Goal: Use online tool/utility: Utilize a website feature to perform a specific function

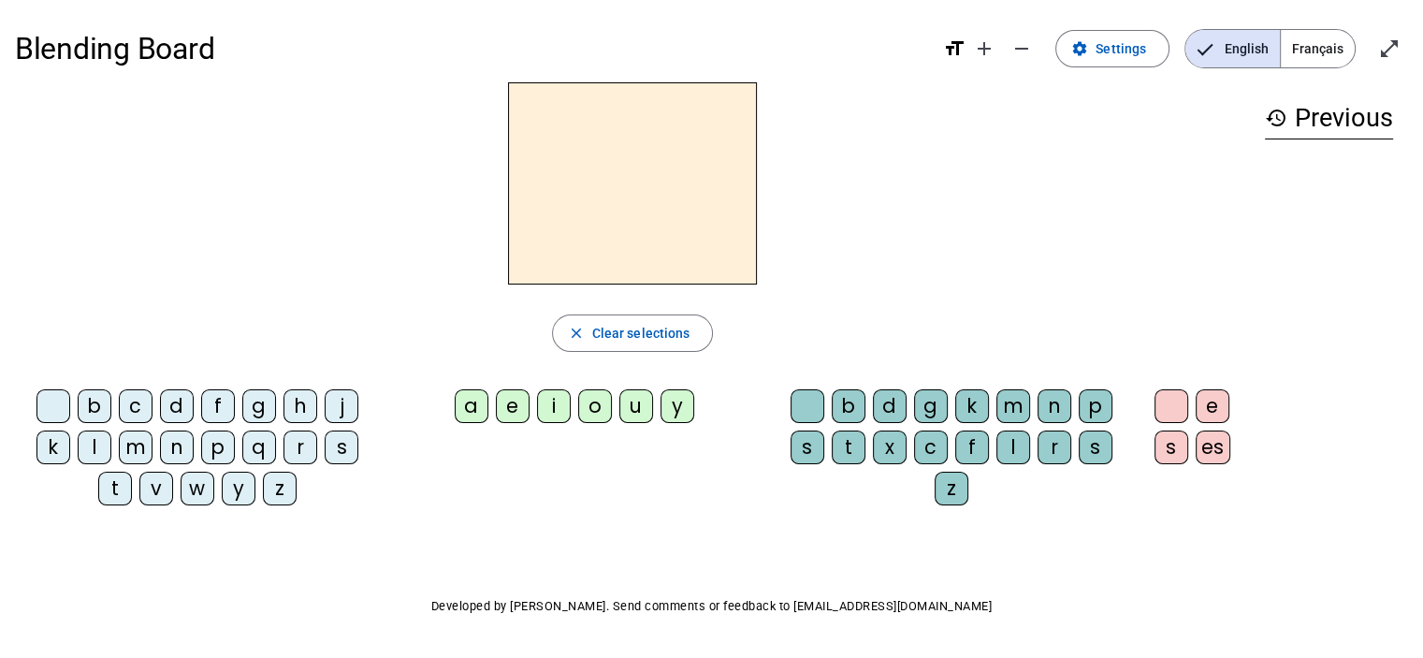
click at [116, 490] on div "t" at bounding box center [115, 488] width 34 height 34
click at [486, 412] on div "a" at bounding box center [472, 406] width 34 height 34
click at [1062, 411] on div "n" at bounding box center [1054, 406] width 34 height 34
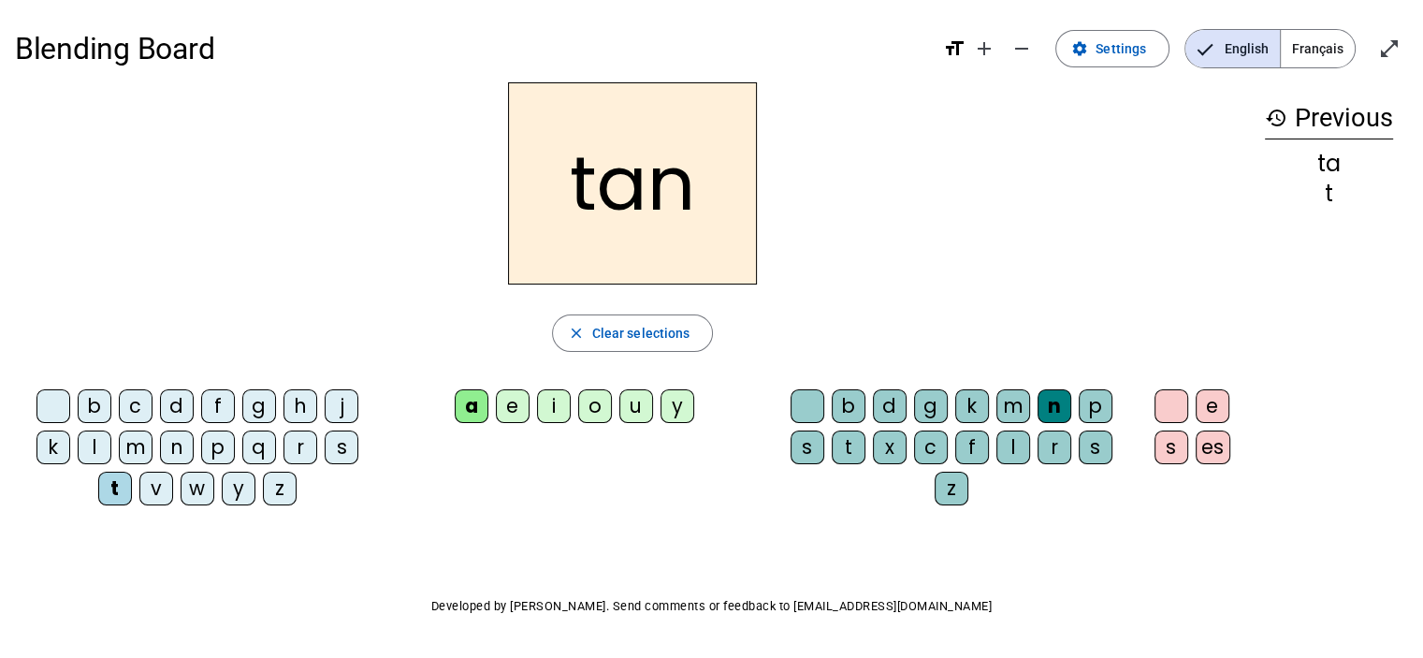
click at [564, 420] on div "i" at bounding box center [554, 406] width 34 height 34
click at [600, 397] on div "o" at bounding box center [595, 406] width 34 height 34
click at [132, 445] on div "m" at bounding box center [136, 447] width 34 height 34
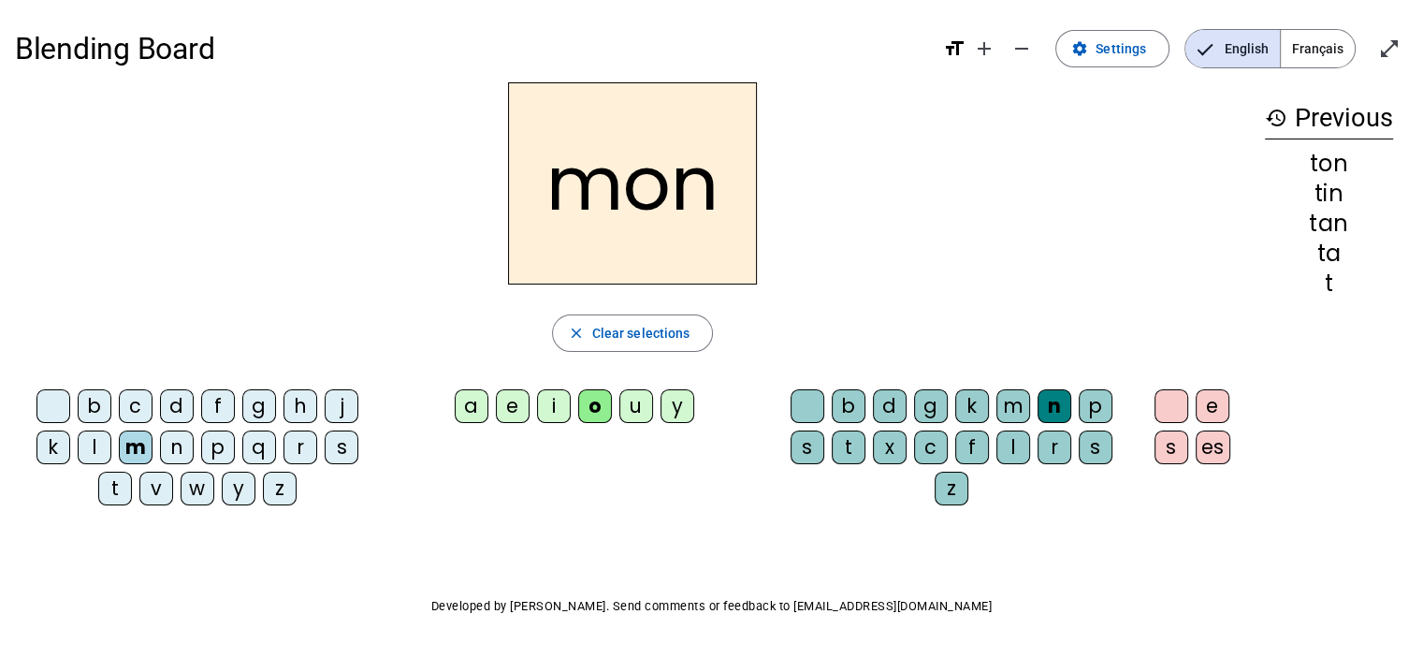
click at [348, 448] on div "s" at bounding box center [342, 447] width 34 height 34
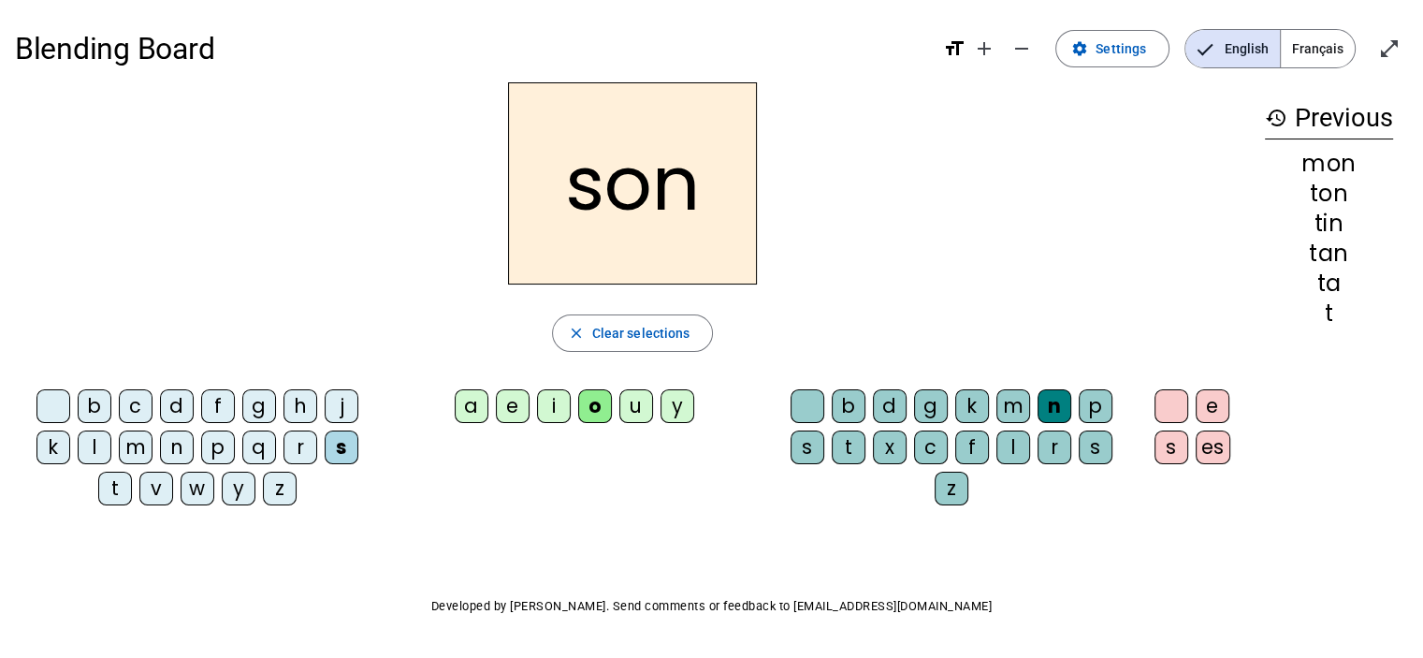
click at [94, 408] on div "b" at bounding box center [95, 406] width 34 height 34
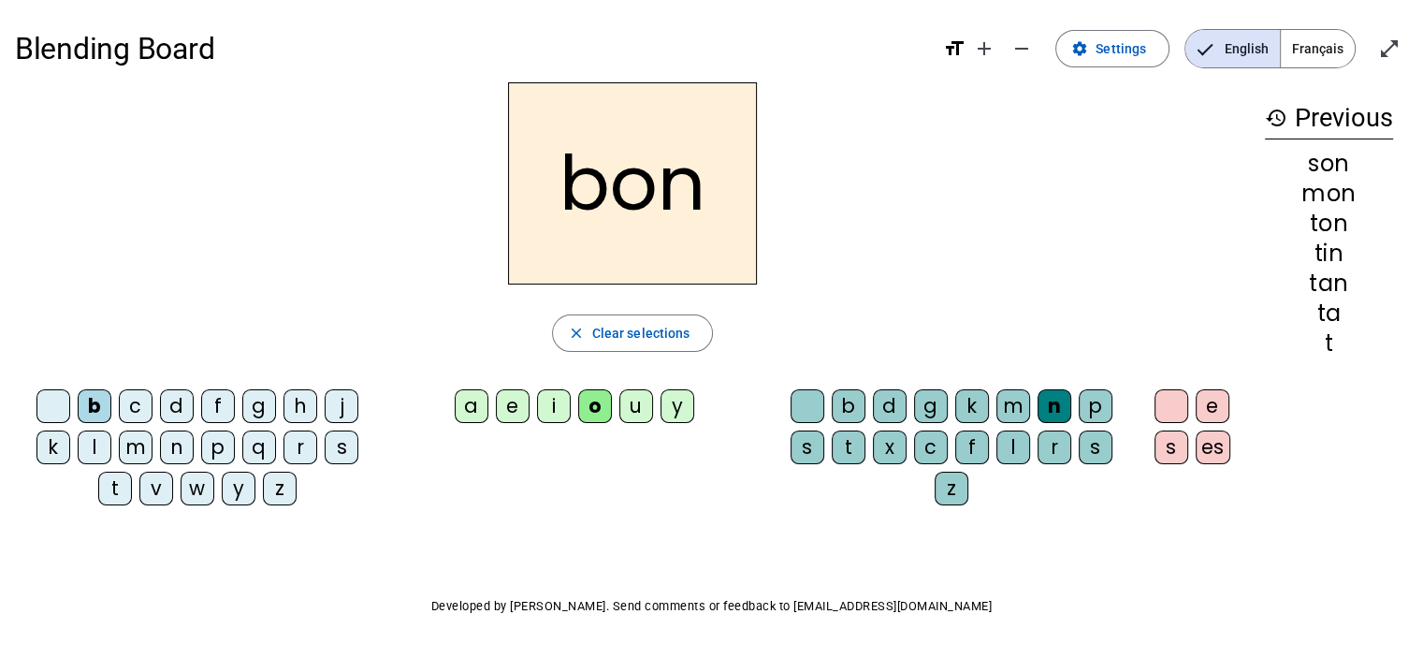
click at [485, 415] on div "a" at bounding box center [472, 406] width 34 height 34
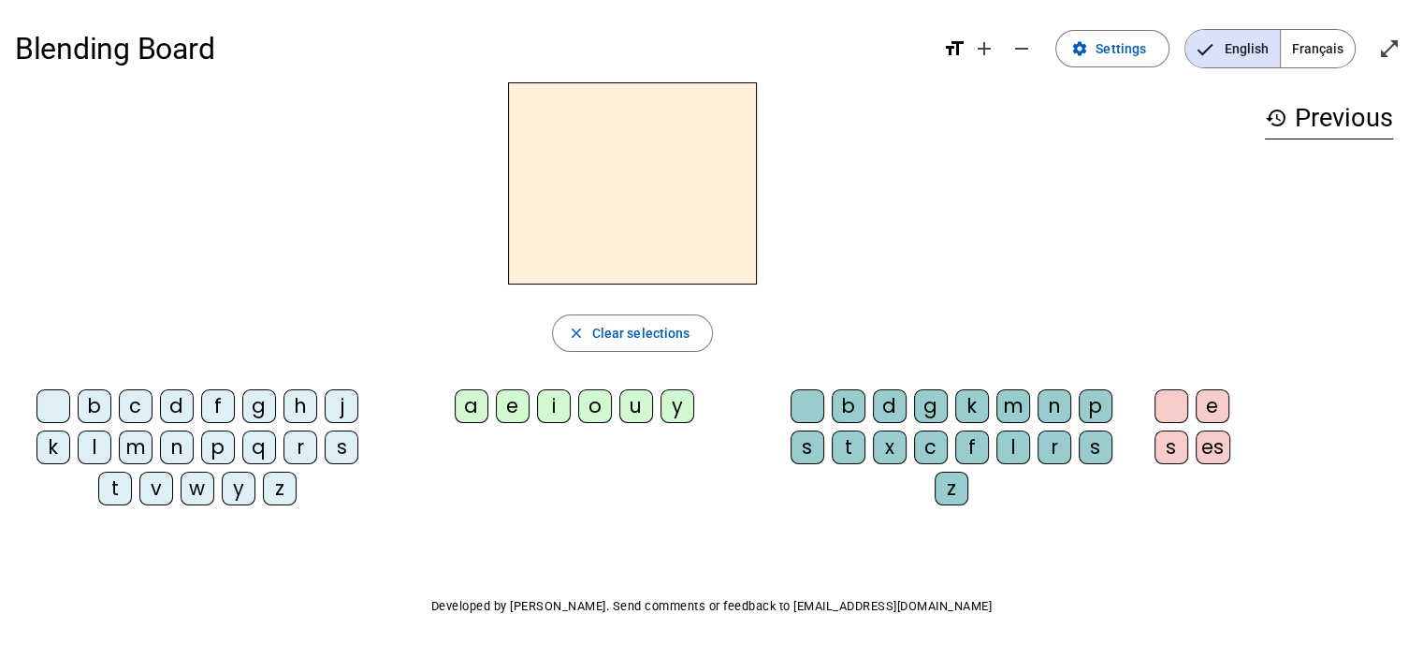
click at [1306, 66] on span "Français" at bounding box center [1318, 48] width 74 height 37
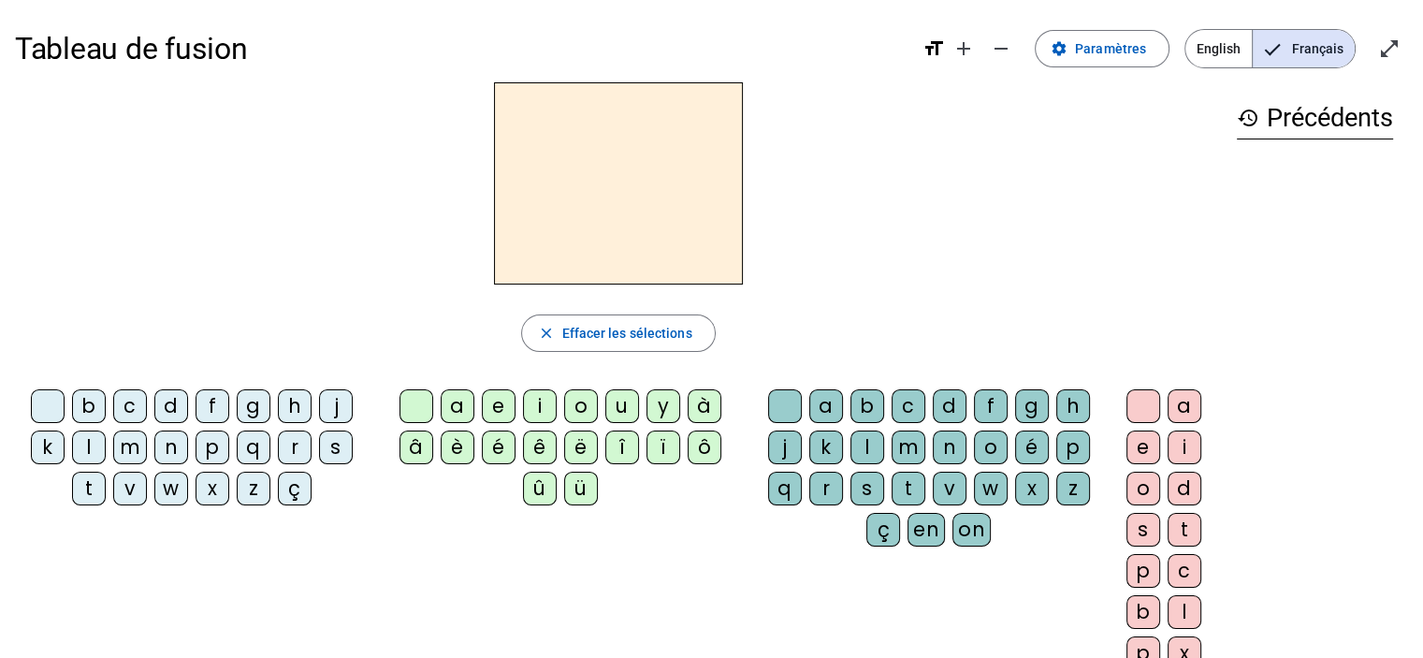
click at [1219, 40] on span "English" at bounding box center [1218, 48] width 66 height 37
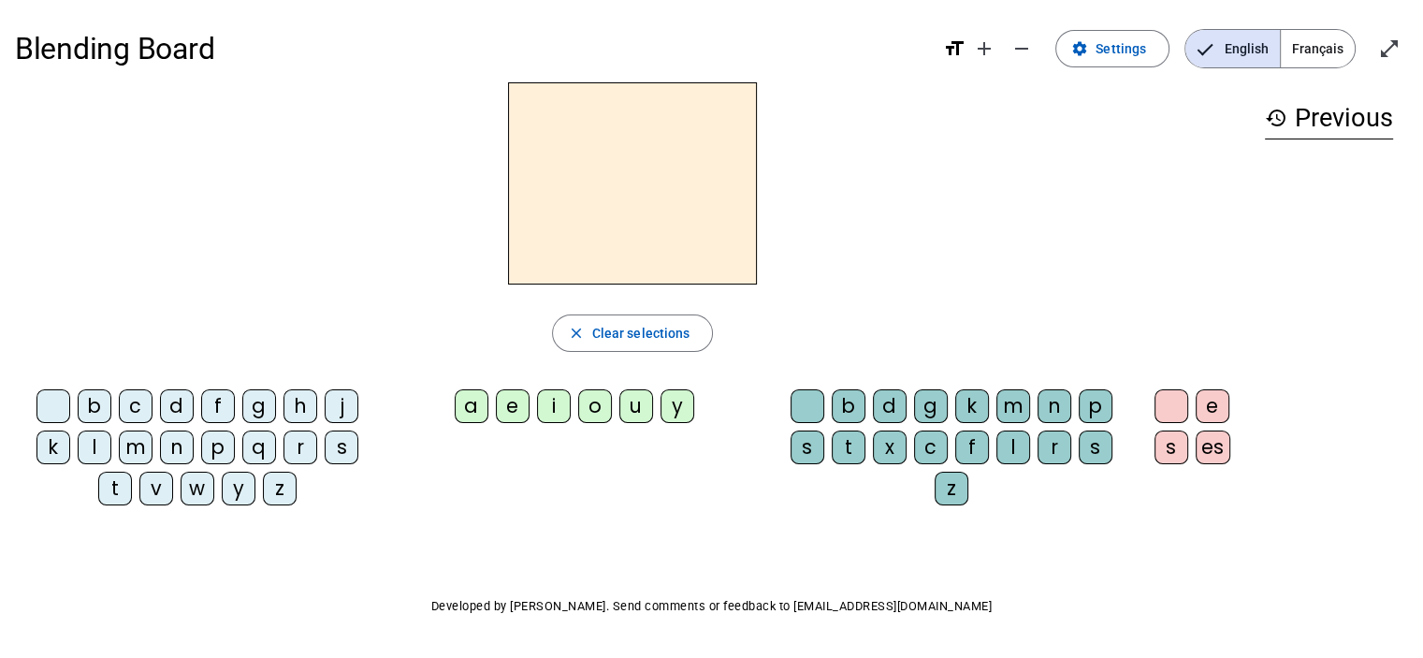
click at [1311, 50] on span "Français" at bounding box center [1318, 48] width 74 height 37
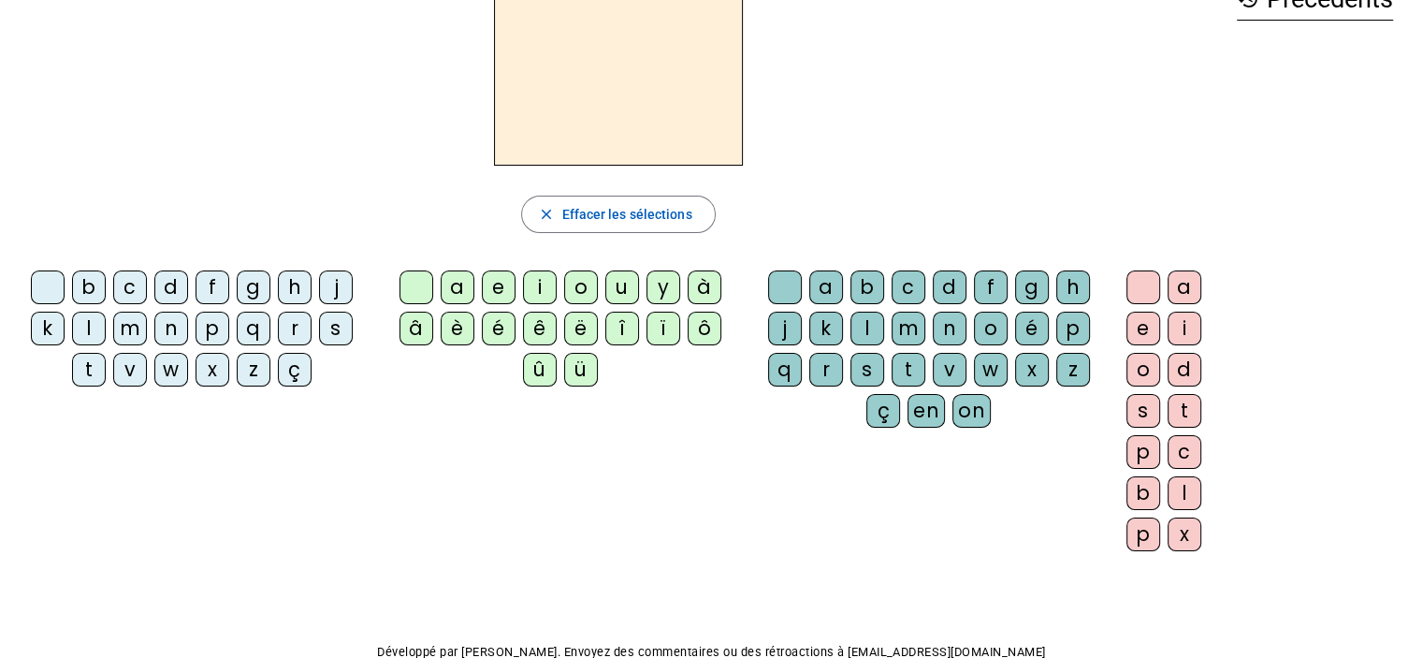
scroll to position [126, 0]
